Goal: Task Accomplishment & Management: Use online tool/utility

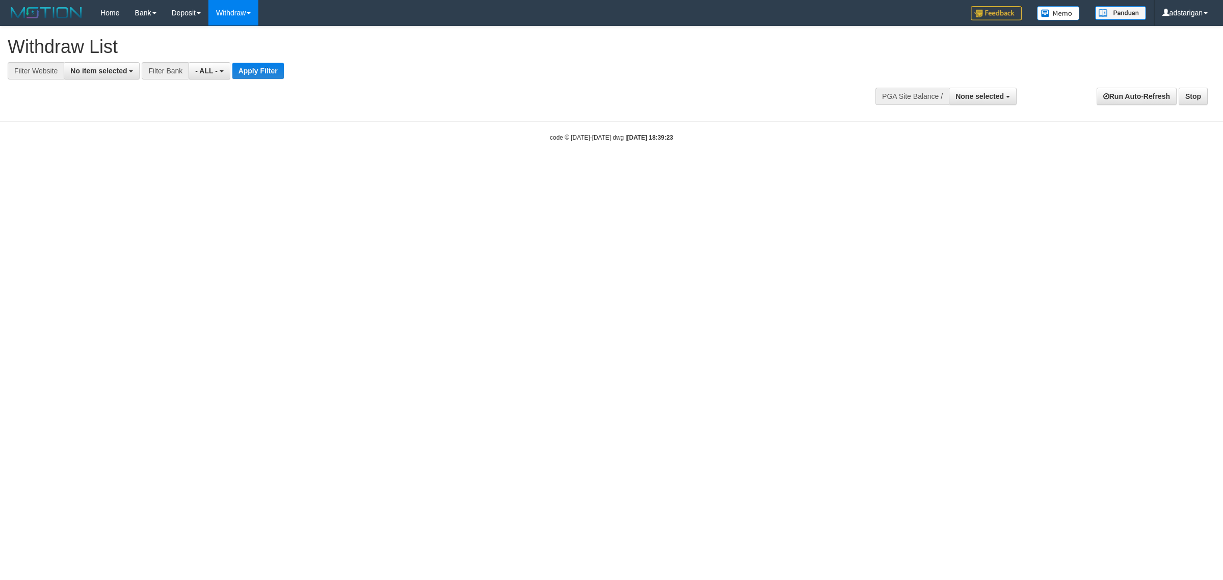
select select
click at [675, 168] on html "Toggle navigation Home Bank Account List Load By Website Group [ITOTO] TOP1TOTO…" at bounding box center [611, 84] width 1223 height 168
select select
click at [976, 103] on button "None selected" at bounding box center [983, 96] width 68 height 17
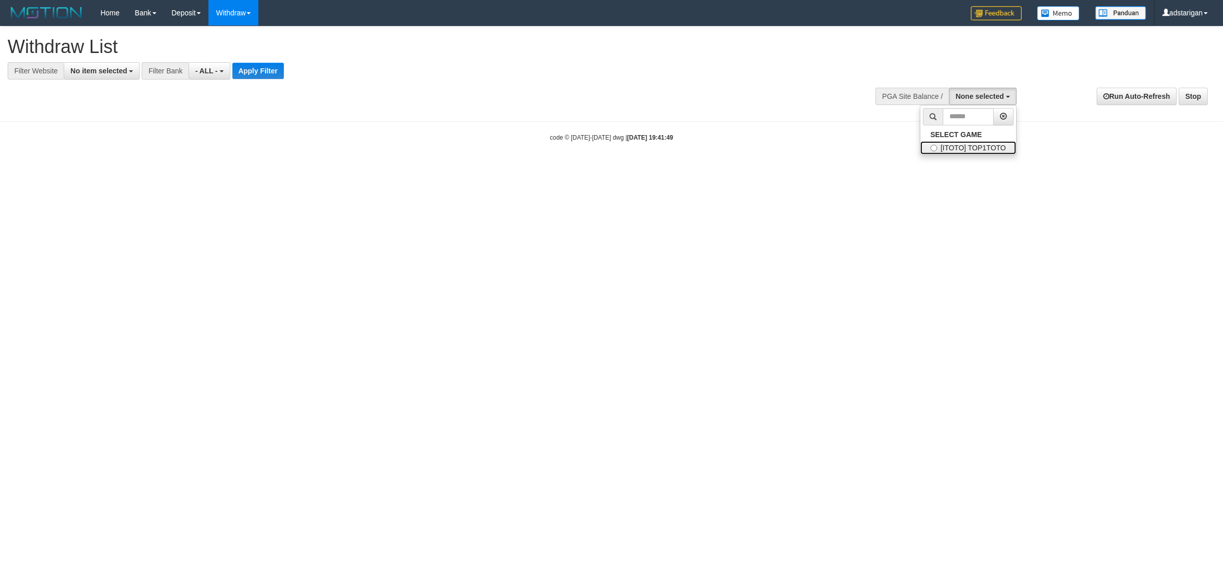
drag, startPoint x: 969, startPoint y: 143, endPoint x: 1085, endPoint y: 169, distance: 118.4
click at [969, 143] on label "[ITOTO] TOP1TOTO" at bounding box center [968, 147] width 96 height 13
select select "***"
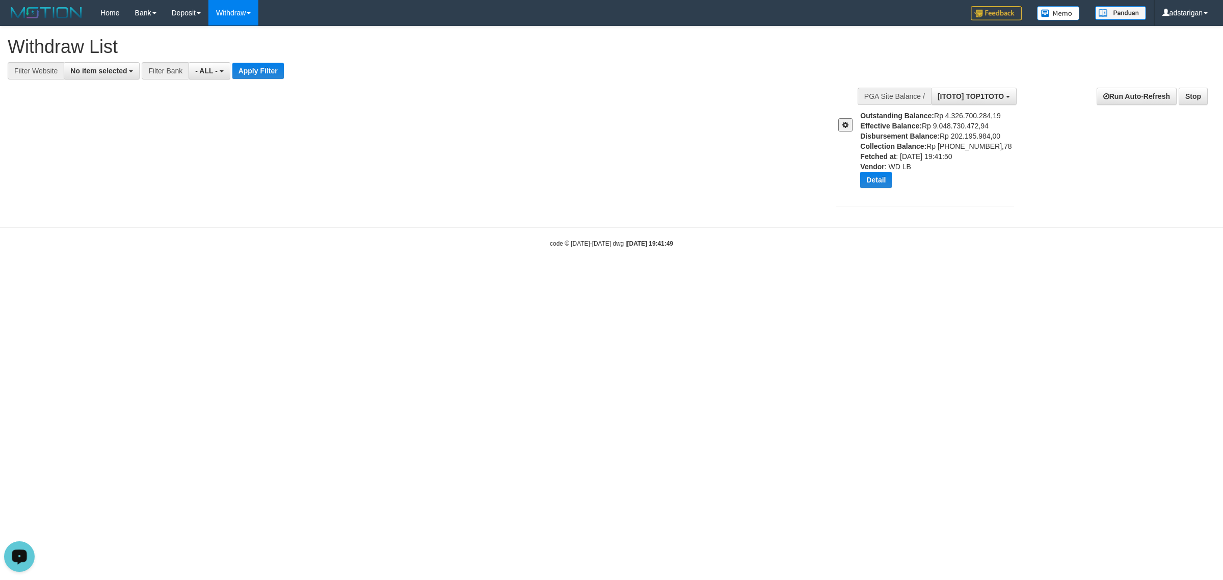
click at [29, 555] on button "Open LiveChat chat widget" at bounding box center [19, 556] width 31 height 31
click at [874, 182] on button "Detail" at bounding box center [876, 180] width 32 height 16
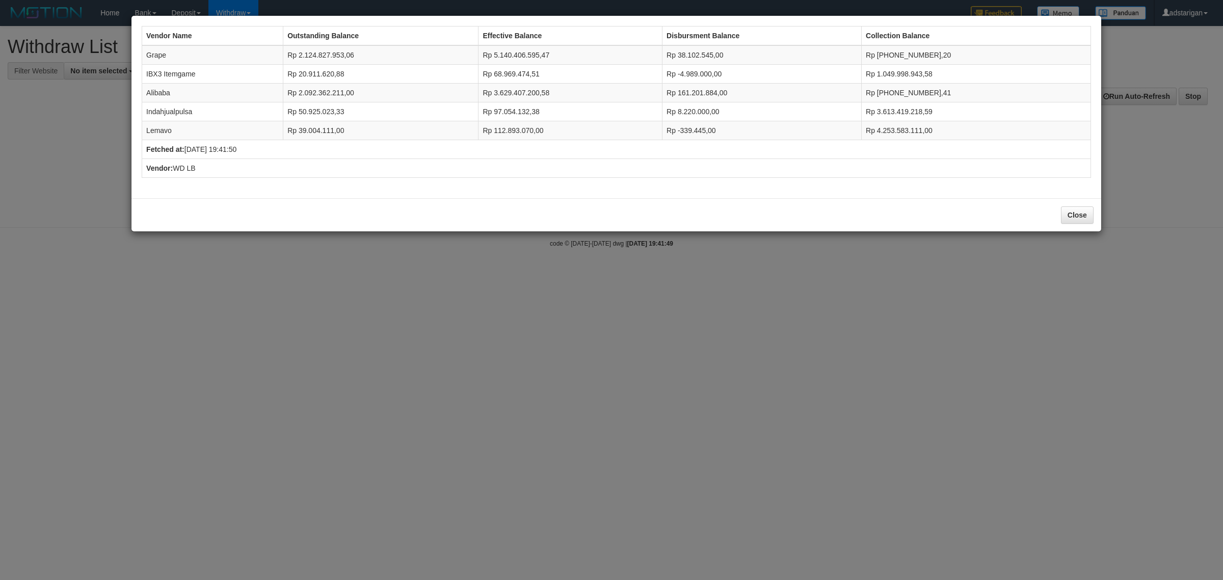
click at [495, 291] on div "Vendor Name Outstanding Balance Effective Balance Disbursment Balance Collectio…" at bounding box center [611, 290] width 1223 height 580
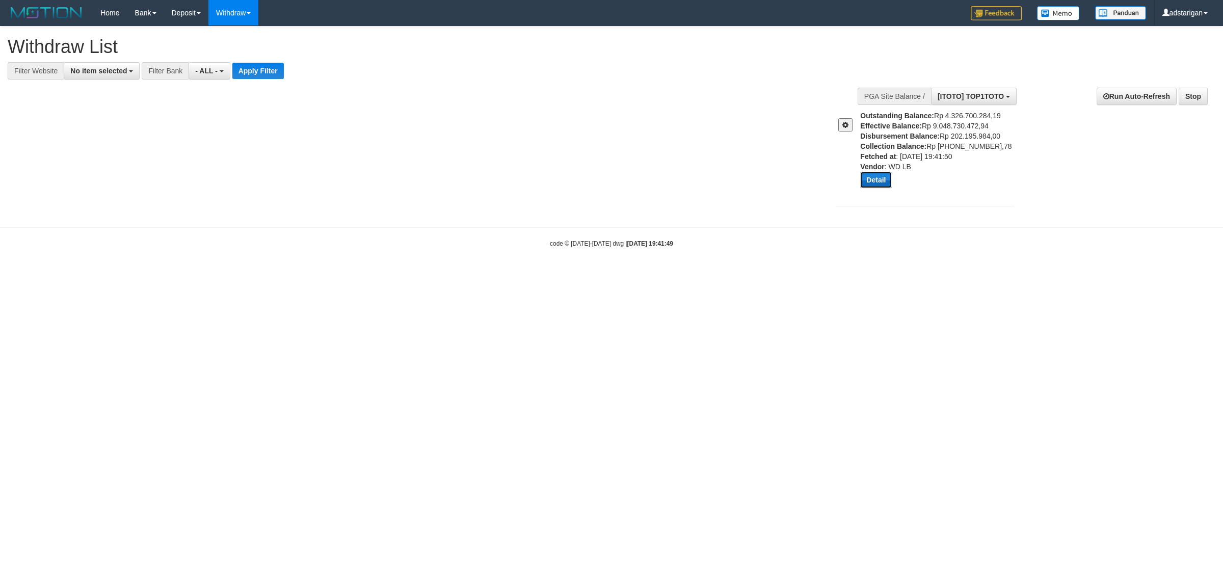
click at [876, 186] on button "Detail" at bounding box center [876, 180] width 32 height 16
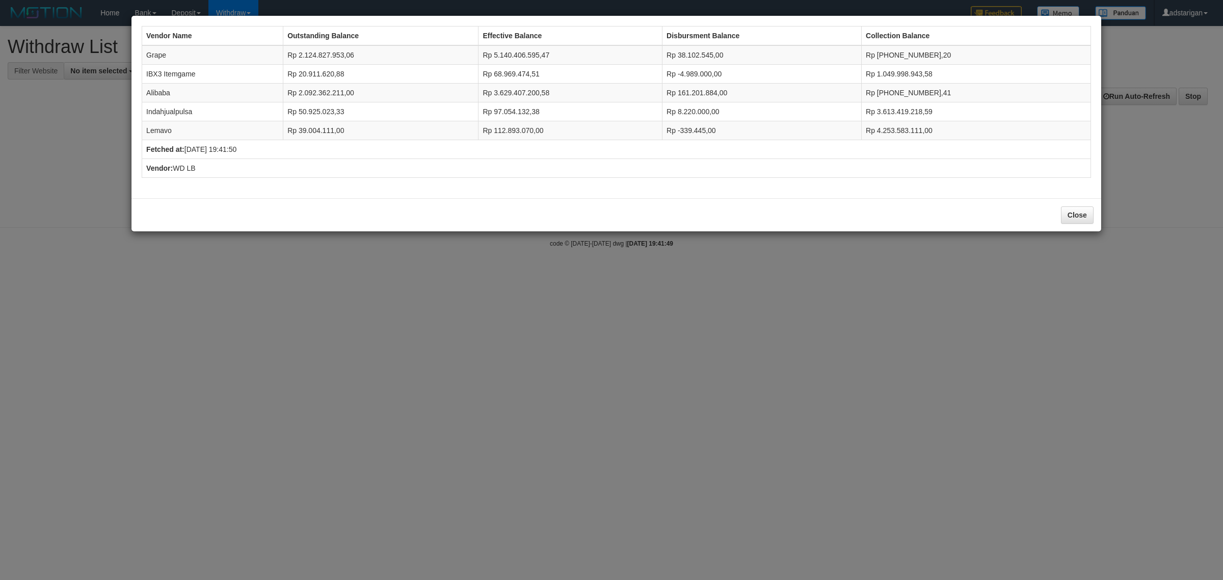
click at [503, 305] on div "Vendor Name Outstanding Balance Effective Balance Disbursment Balance Collectio…" at bounding box center [611, 290] width 1223 height 580
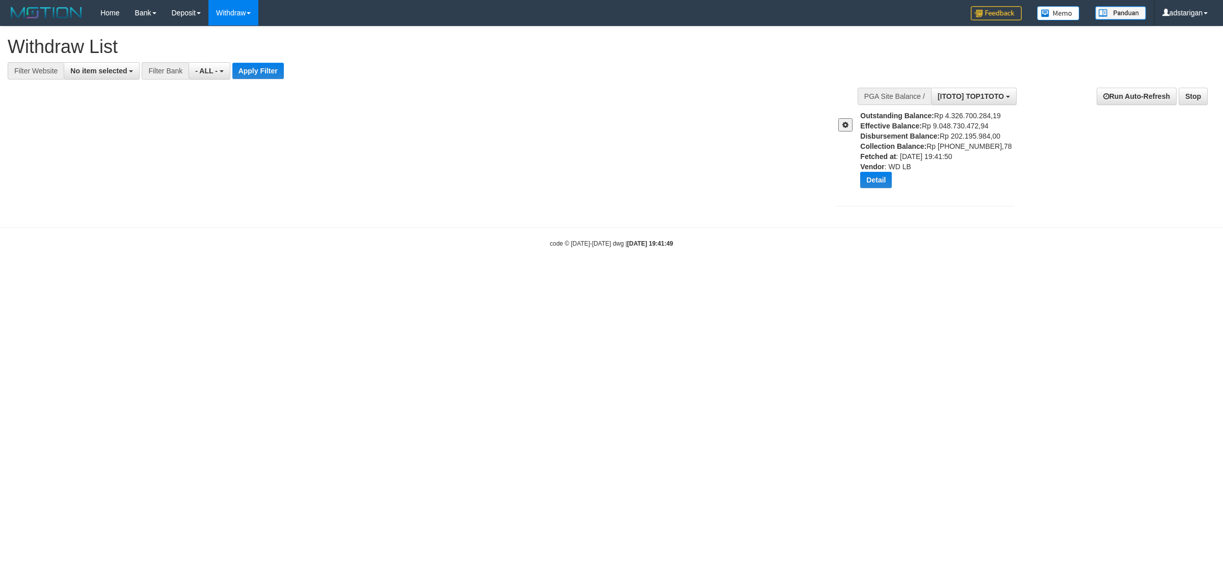
click at [842, 125] on span at bounding box center [845, 124] width 6 height 7
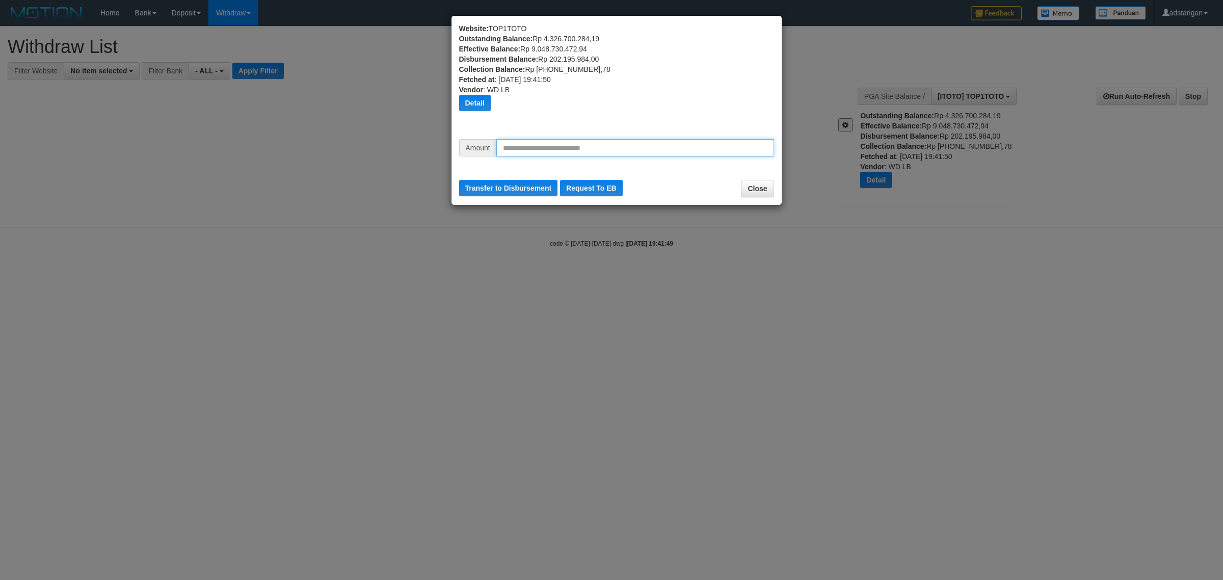
click at [553, 155] on input "text" at bounding box center [635, 147] width 278 height 17
type input "*"
type input "*********"
click at [568, 150] on input "*********" at bounding box center [635, 147] width 278 height 17
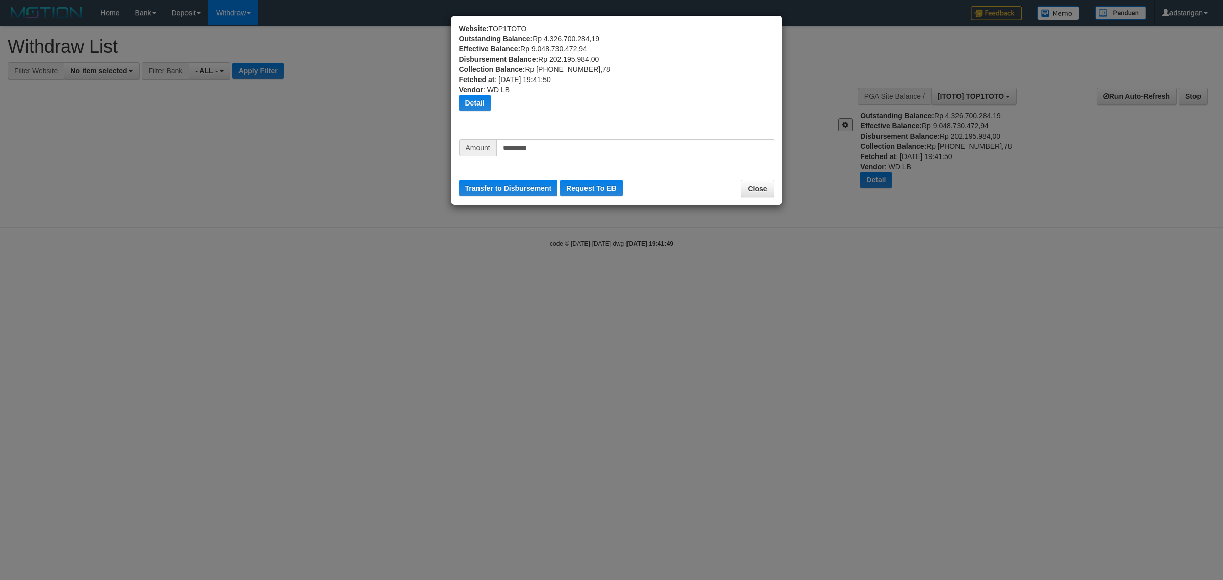
click at [519, 197] on div "Transfer to Disbursement Request To EB Close" at bounding box center [616, 188] width 330 height 33
click at [515, 187] on button "Transfer to Disbursement" at bounding box center [508, 188] width 99 height 16
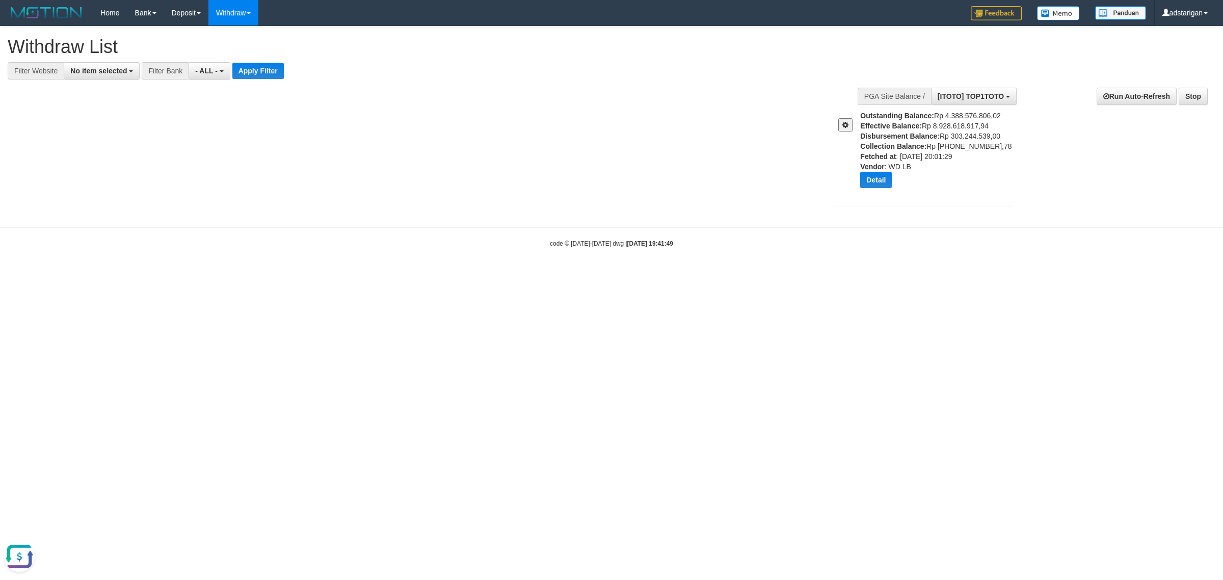
click at [847, 124] on span at bounding box center [845, 124] width 6 height 7
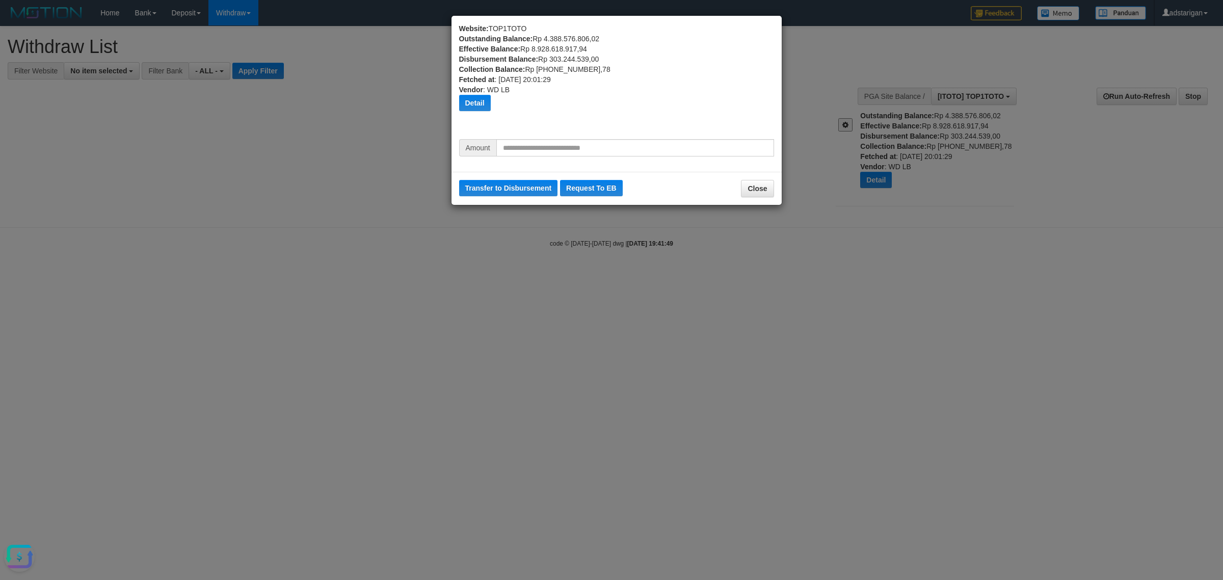
click at [883, 242] on div "Website: TOP1TOTO Outstanding Balance: Rp 4.388.576.806,02 Effective Balance: R…" at bounding box center [611, 290] width 1223 height 580
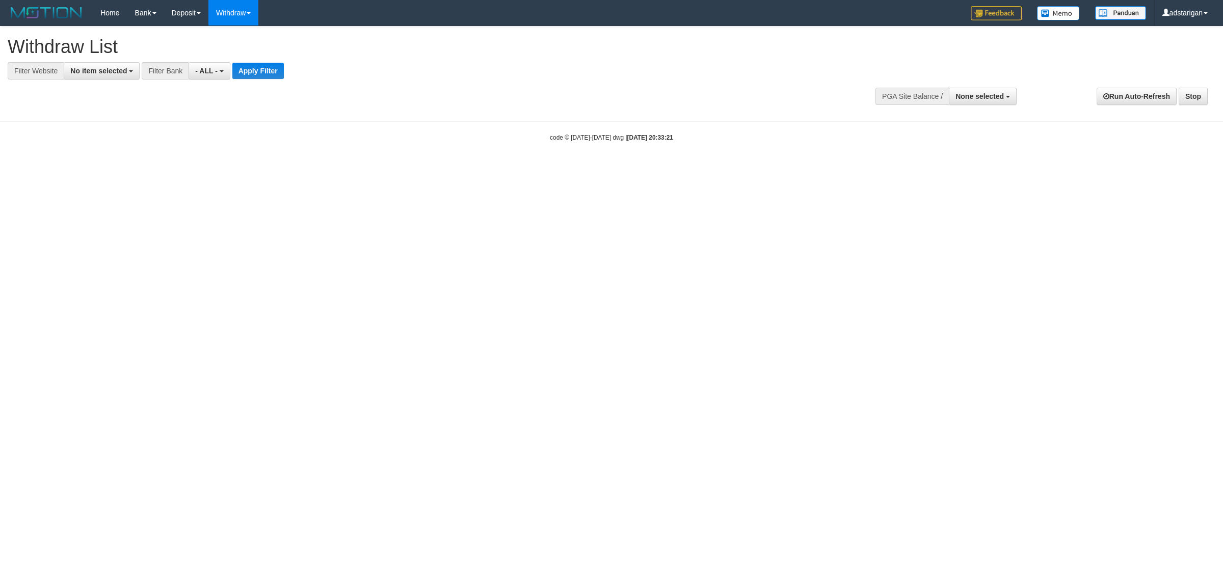
select select
click at [990, 77] on div "**********" at bounding box center [611, 68] width 1223 height 85
click at [989, 93] on span "None selected" at bounding box center [979, 96] width 48 height 8
click at [948, 149] on label "[ITOTO] TOP1TOTO" at bounding box center [968, 147] width 96 height 13
select select "***"
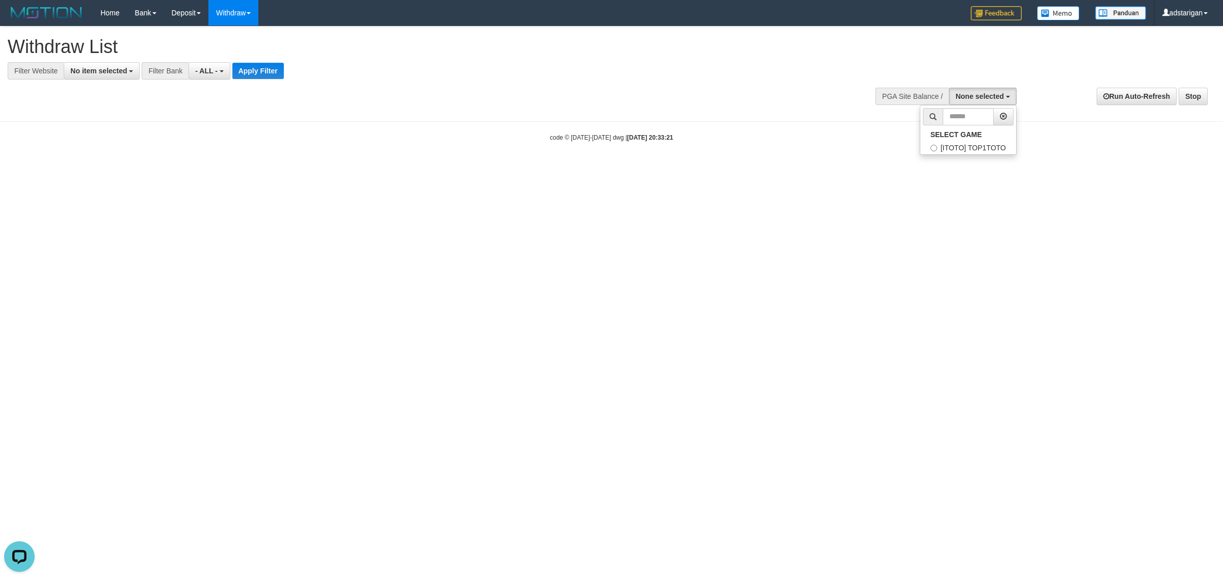
scroll to position [9, 0]
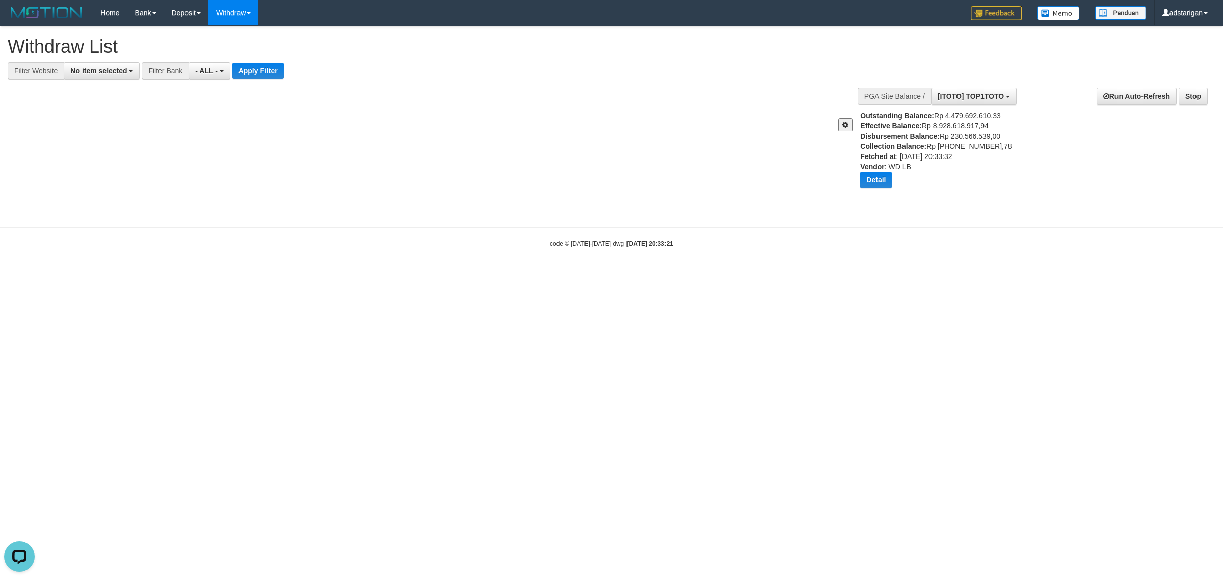
click at [851, 123] on button at bounding box center [845, 124] width 14 height 13
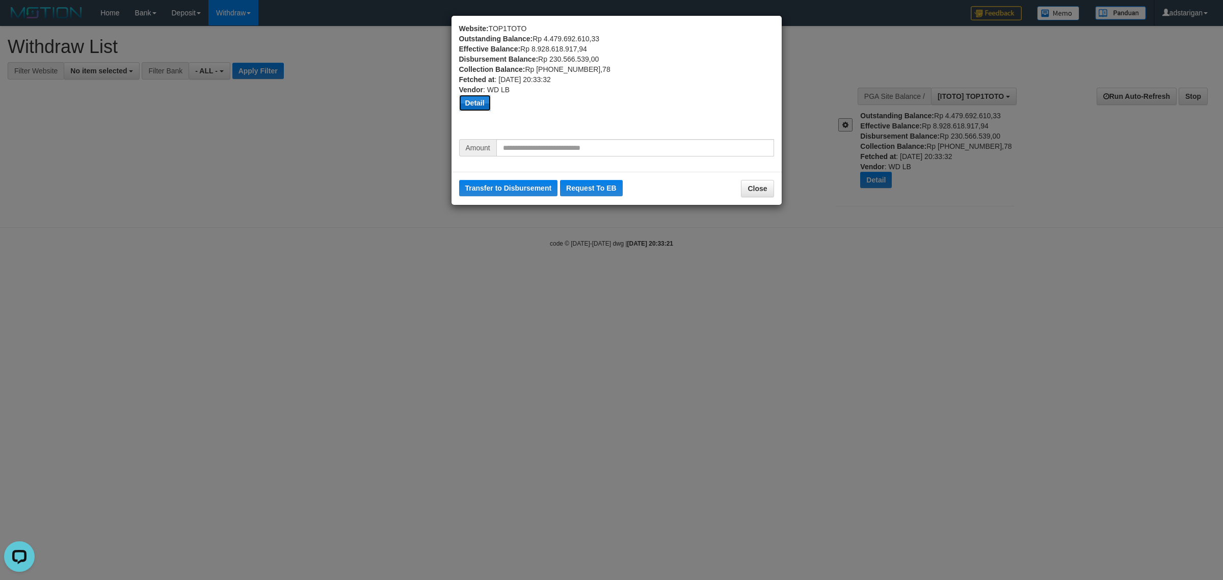
click at [477, 104] on button "Detail" at bounding box center [475, 103] width 32 height 16
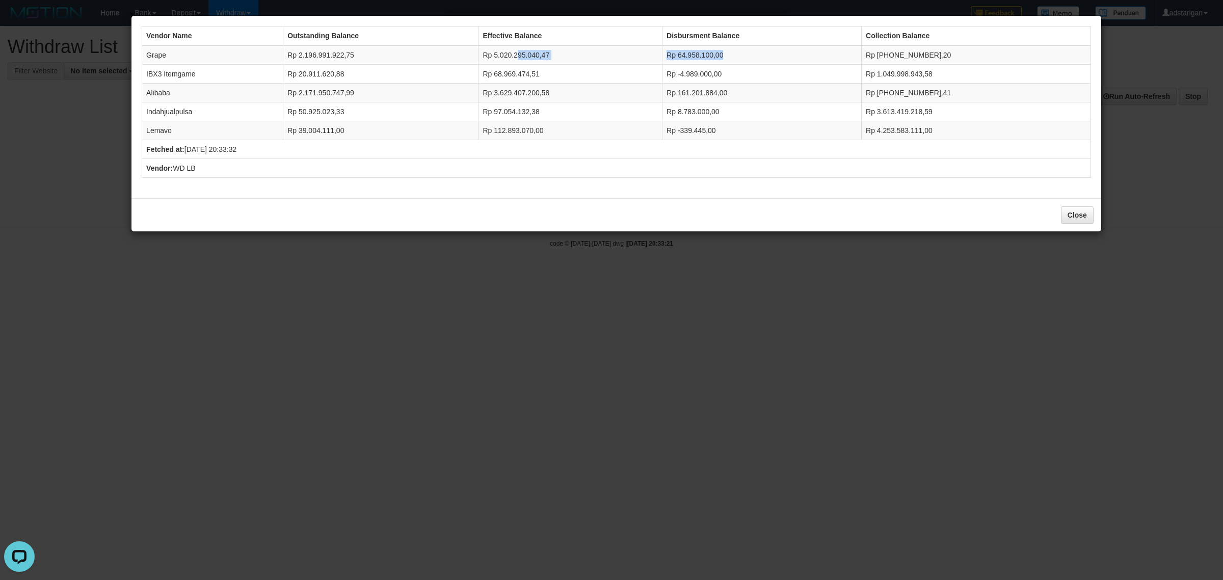
drag, startPoint x: 531, startPoint y: 63, endPoint x: 761, endPoint y: 63, distance: 229.7
click at [761, 63] on tr "Grape Rp 2.196.991.922,75 Rp 5.020.295.040,47 Rp 64.958.100,00 Rp [PHONE_NUMBER…" at bounding box center [616, 54] width 949 height 19
click at [956, 61] on td "Rp [PHONE_NUMBER],20" at bounding box center [975, 54] width 229 height 19
click at [1070, 219] on button "Close" at bounding box center [1077, 214] width 33 height 17
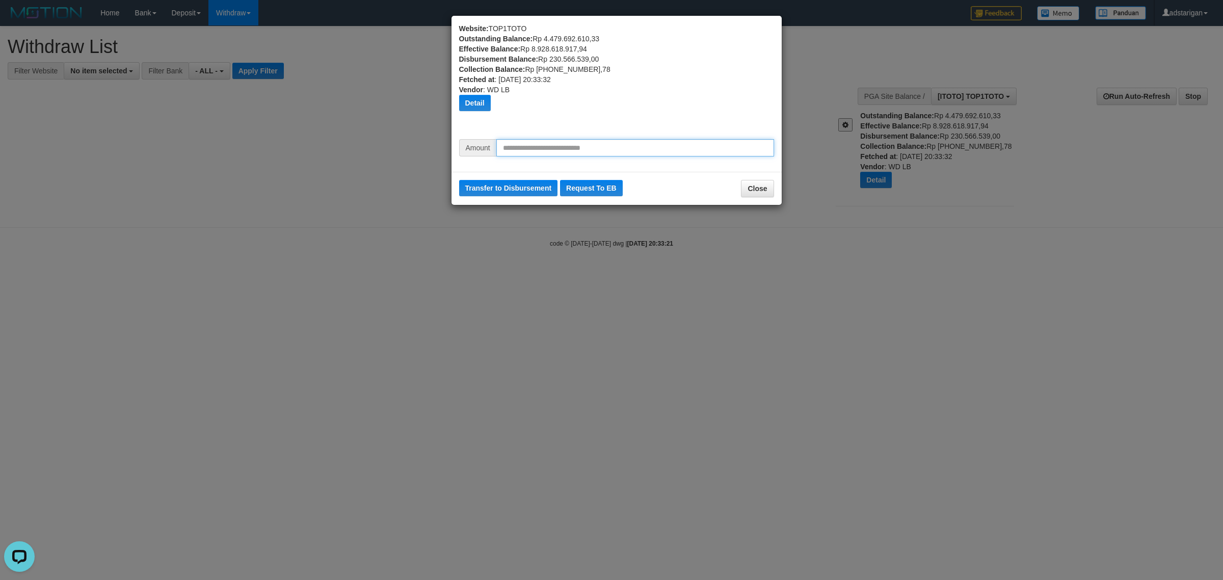
click at [554, 149] on input "text" at bounding box center [635, 147] width 278 height 17
type input "********"
click at [489, 181] on button "Transfer to Disbursement" at bounding box center [508, 188] width 99 height 16
